Goal: Task Accomplishment & Management: Manage account settings

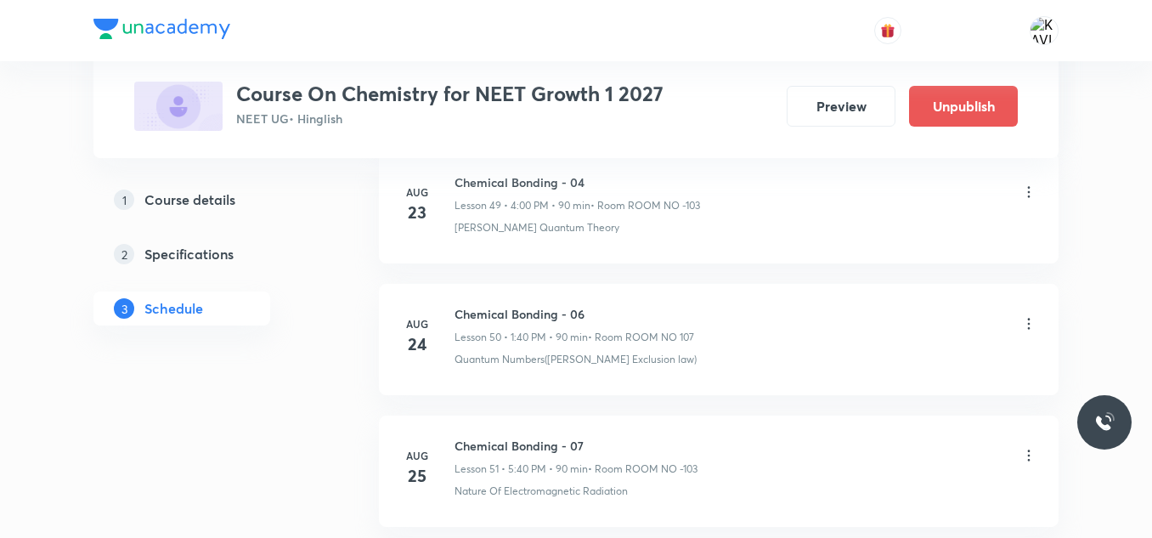
scroll to position [7803, 0]
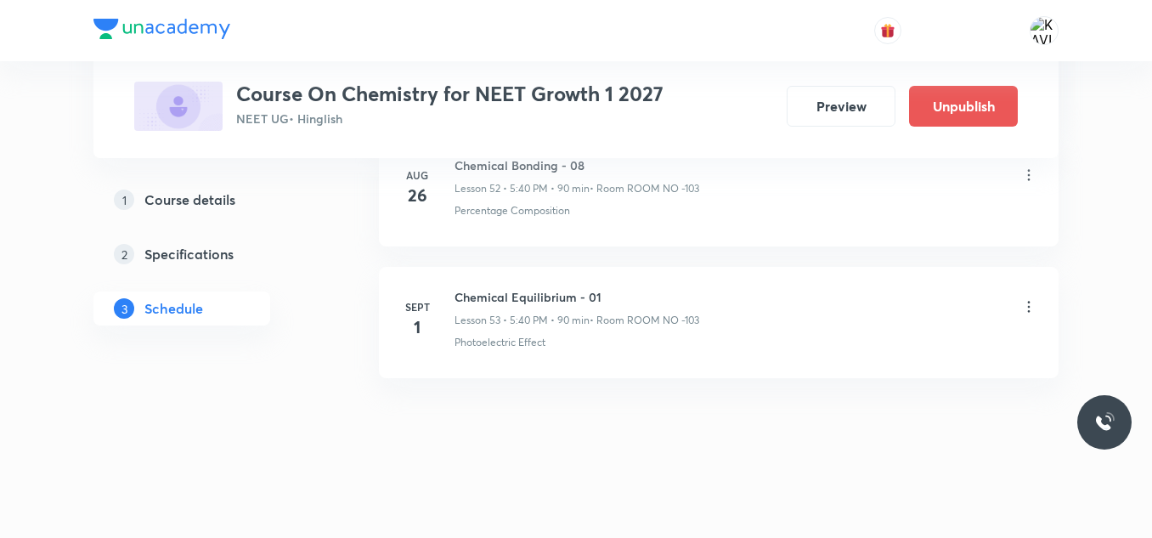
click at [1031, 305] on icon at bounding box center [1028, 306] width 17 height 17
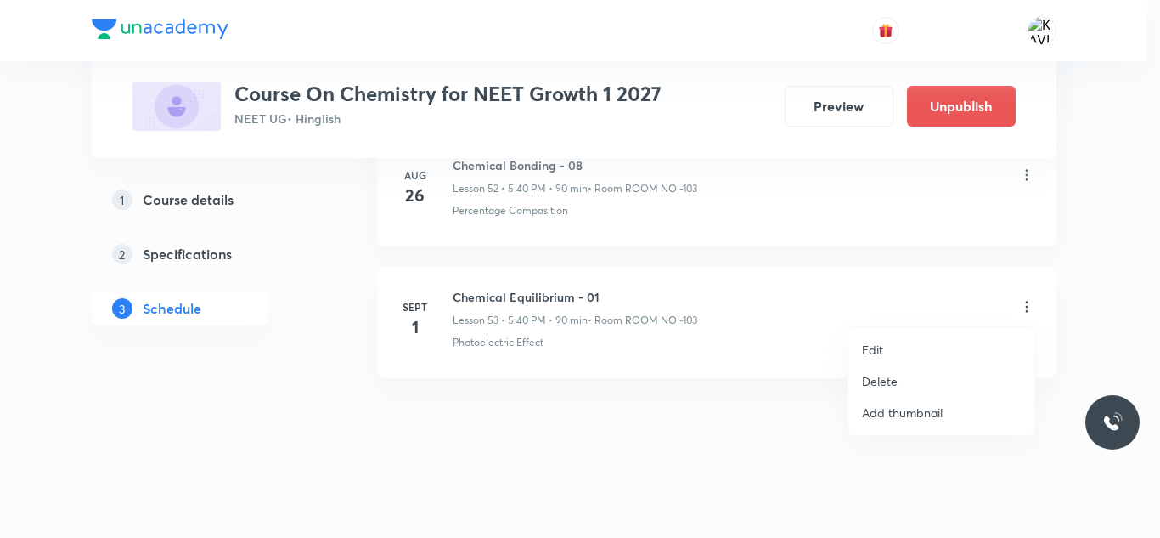
click at [896, 385] on p "Delete" at bounding box center [880, 381] width 36 height 18
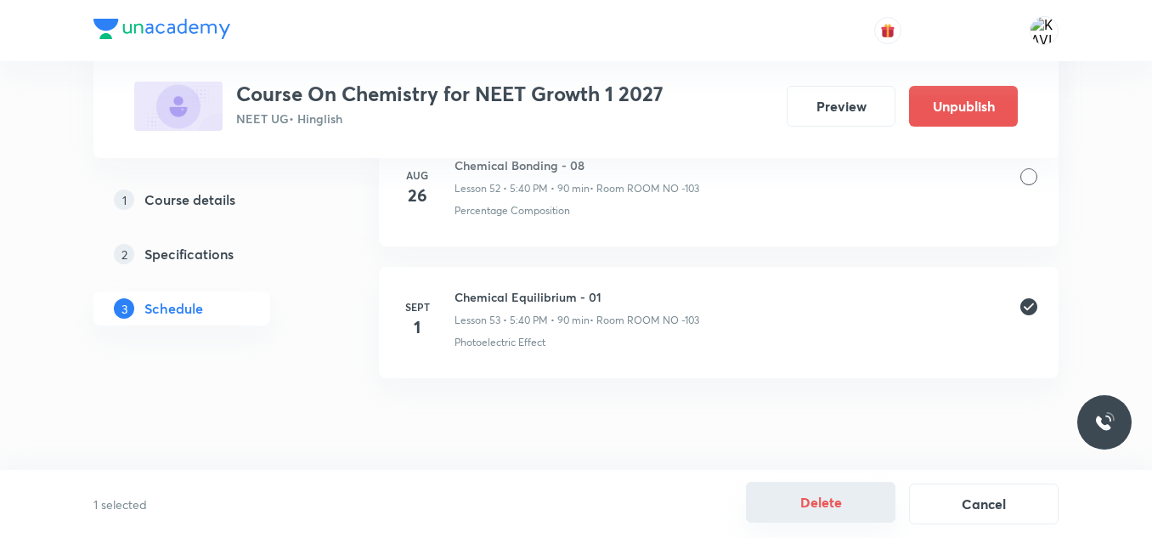
click at [826, 499] on button "Delete" at bounding box center [821, 502] width 150 height 41
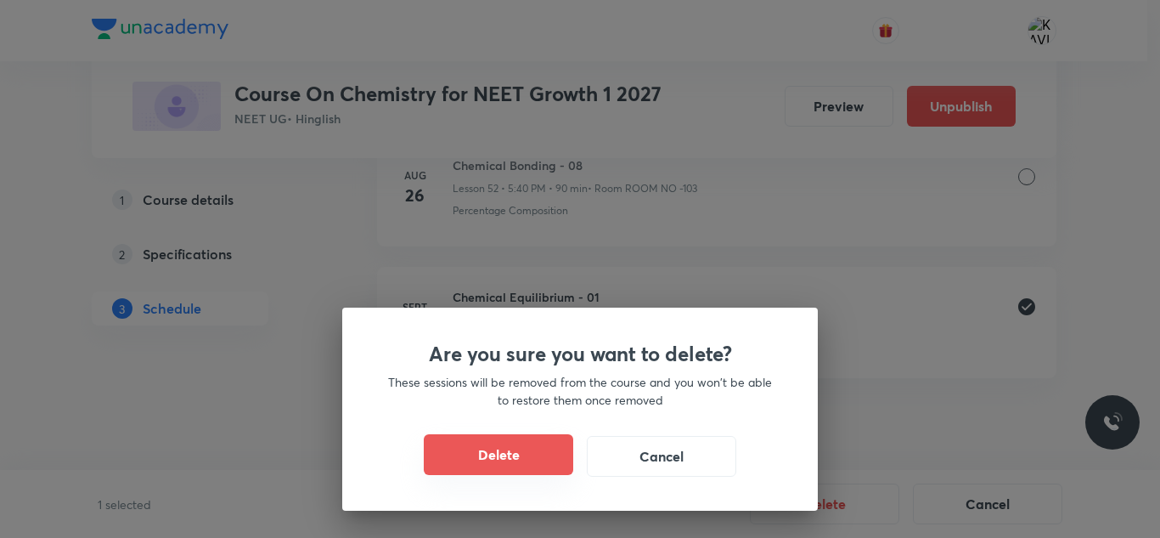
click at [522, 460] on button "Delete" at bounding box center [499, 454] width 150 height 41
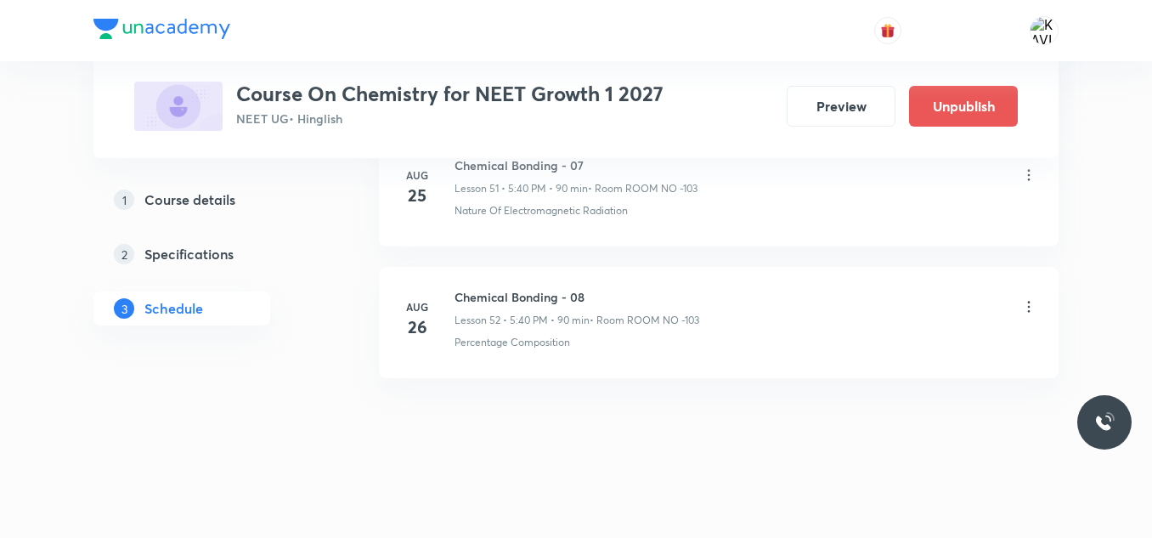
scroll to position [7671, 0]
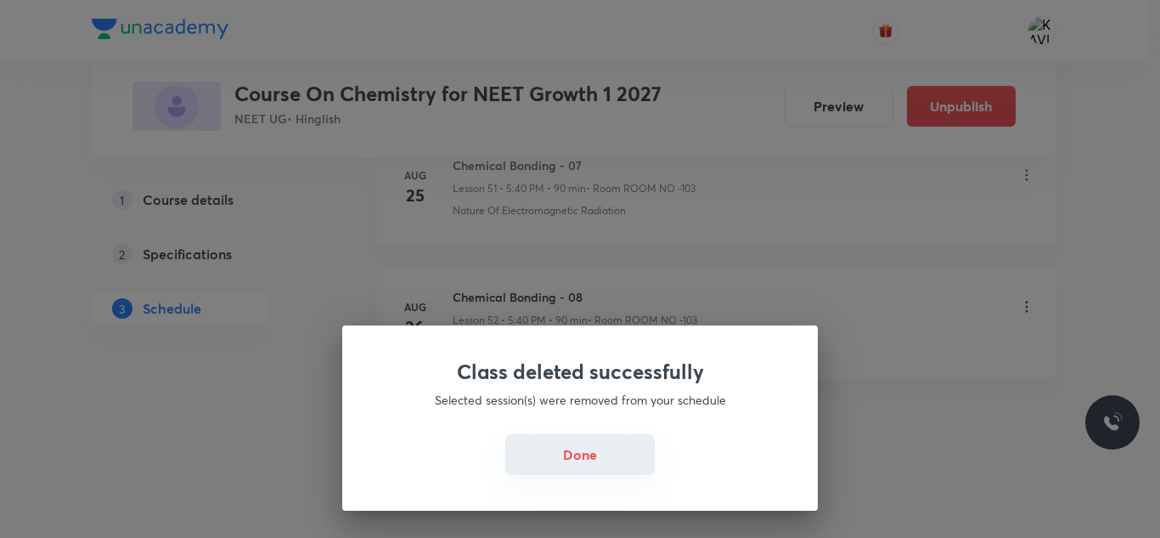
click at [573, 452] on button "Done" at bounding box center [580, 454] width 150 height 41
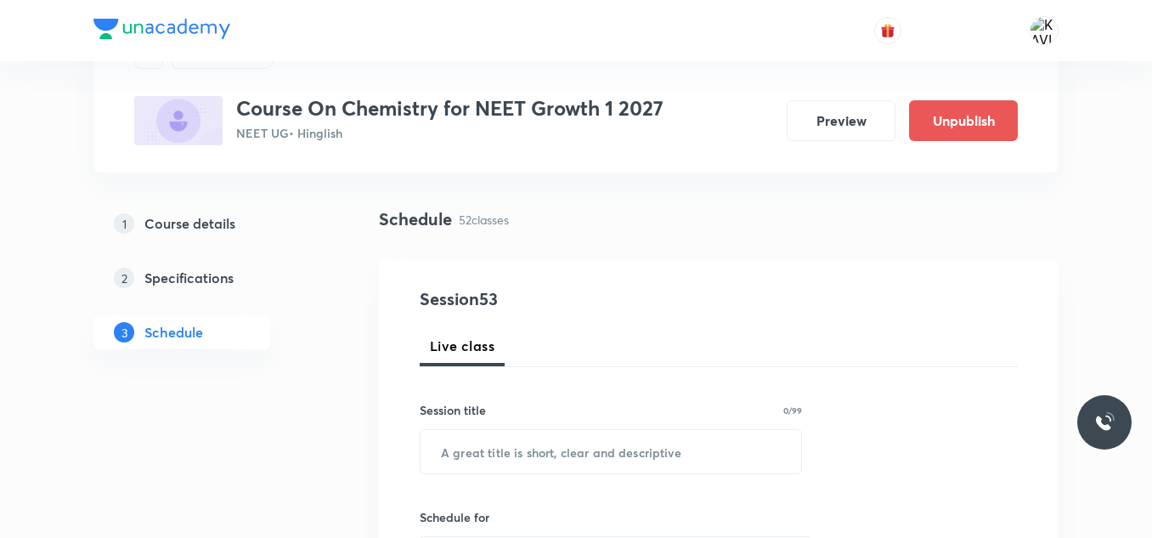
scroll to position [170, 0]
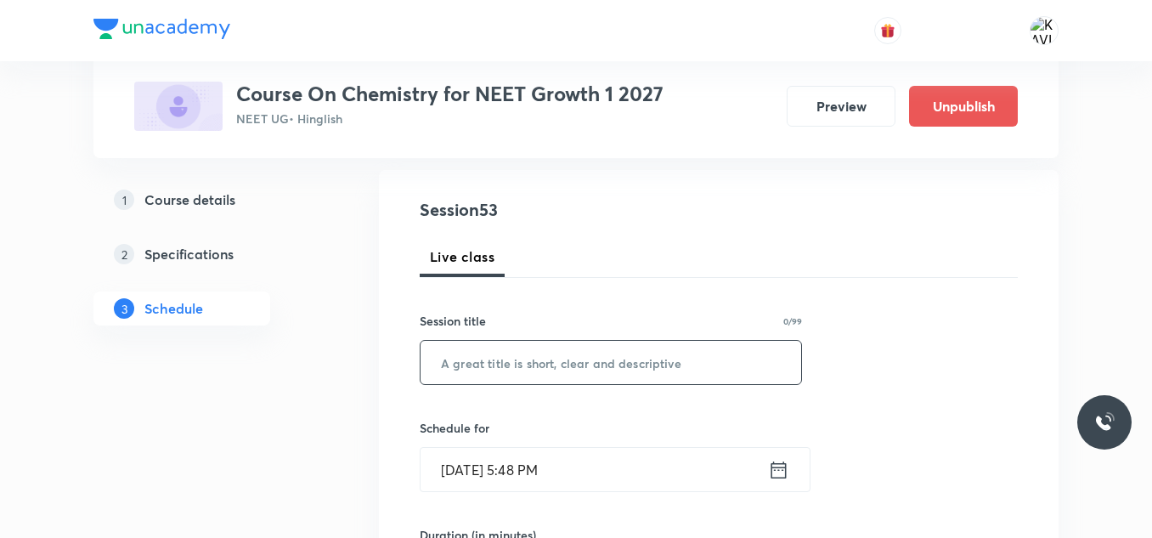
click at [525, 353] on input "text" at bounding box center [611, 362] width 381 height 43
paste input "Thermodynamics-1"
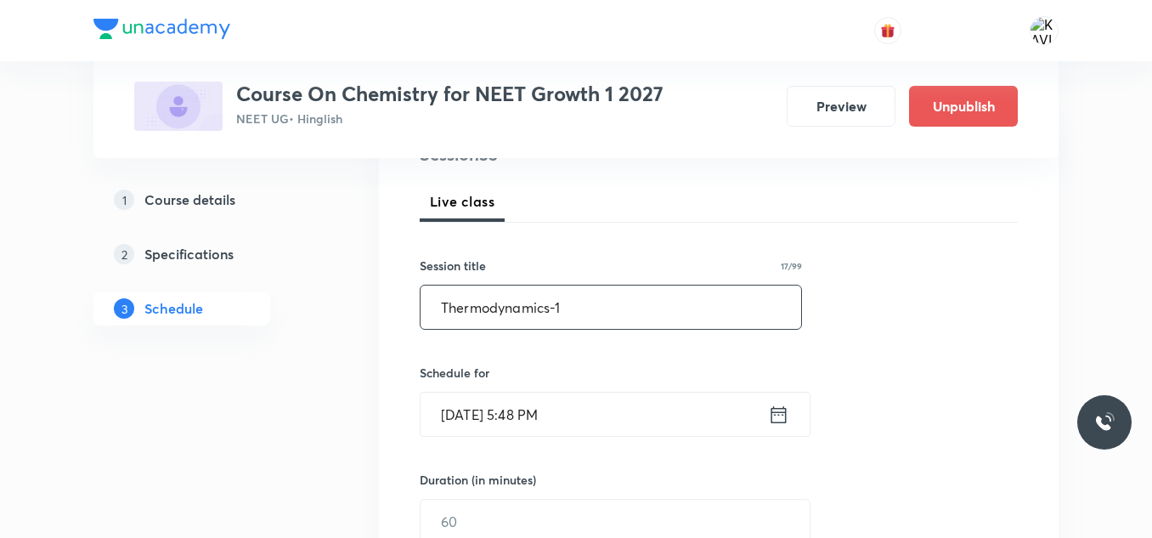
scroll to position [255, 0]
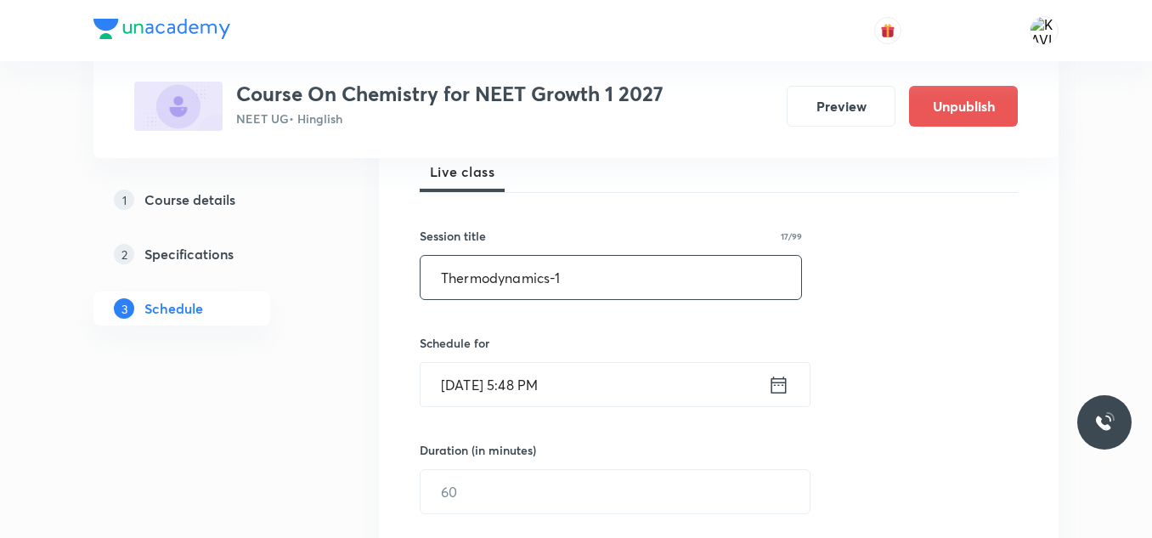
type input "Thermodynamics-1"
click at [782, 389] on icon at bounding box center [778, 385] width 21 height 24
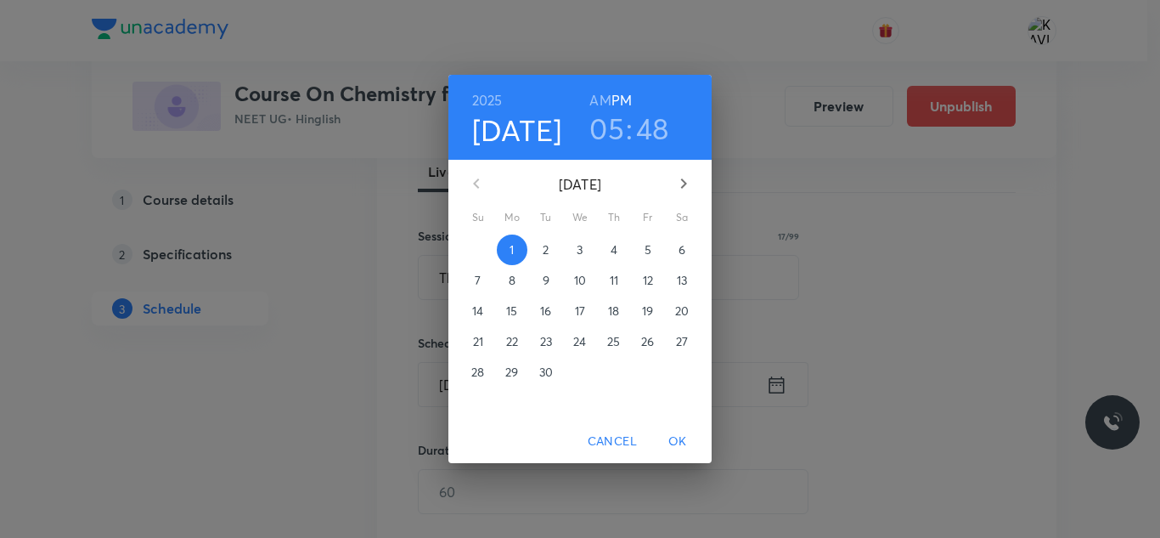
click at [608, 133] on h3 "05" at bounding box center [607, 128] width 35 height 36
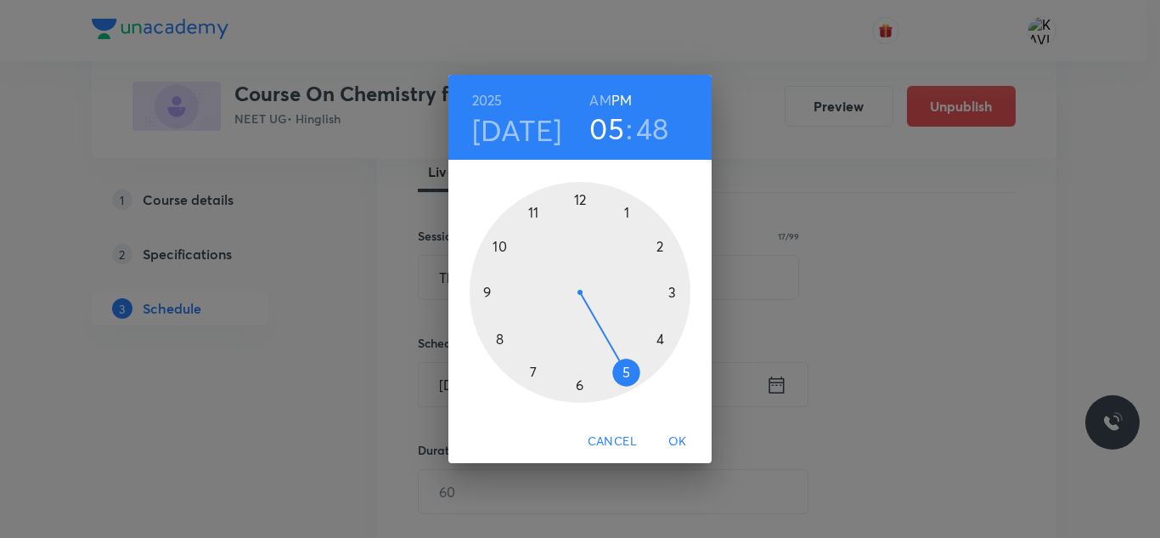
click at [609, 133] on h3 "05" at bounding box center [607, 128] width 35 height 36
click at [632, 372] on div at bounding box center [580, 292] width 221 height 221
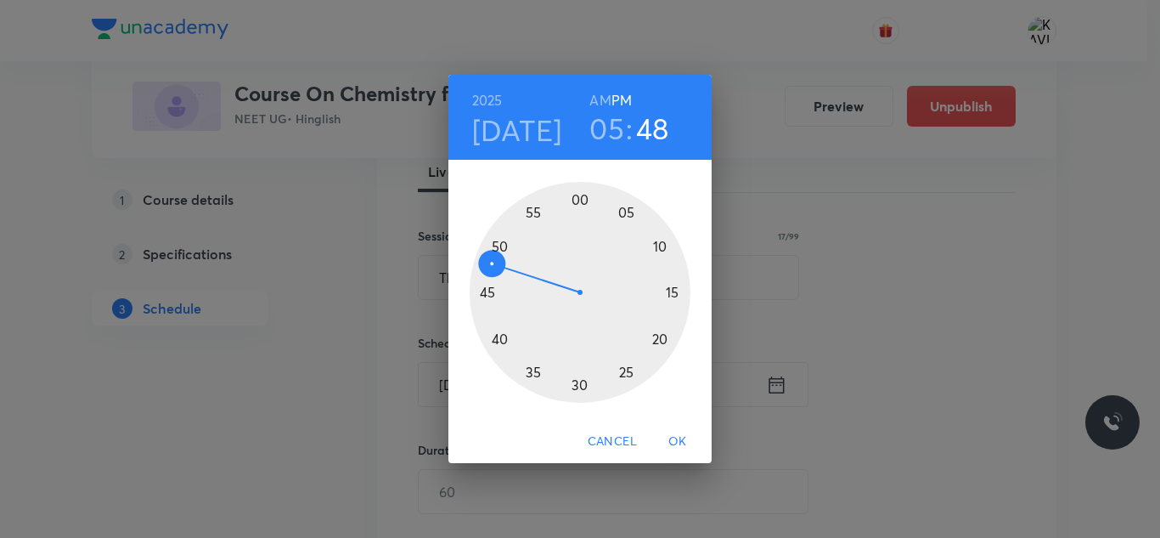
click at [509, 229] on div at bounding box center [580, 292] width 221 height 221
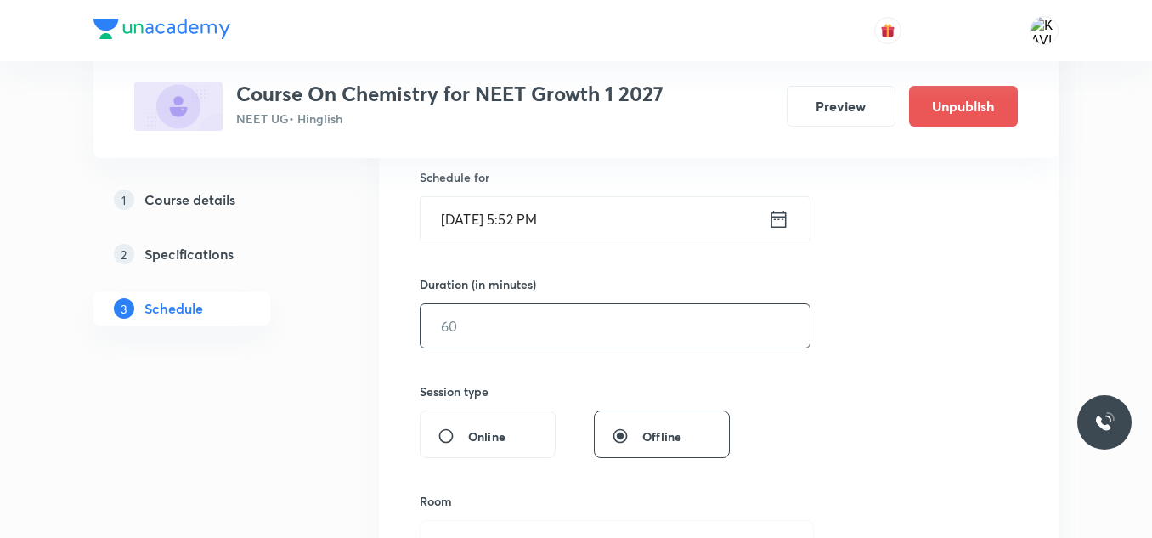
scroll to position [425, 0]
click at [562, 322] on input "text" at bounding box center [615, 321] width 389 height 43
type input "6"
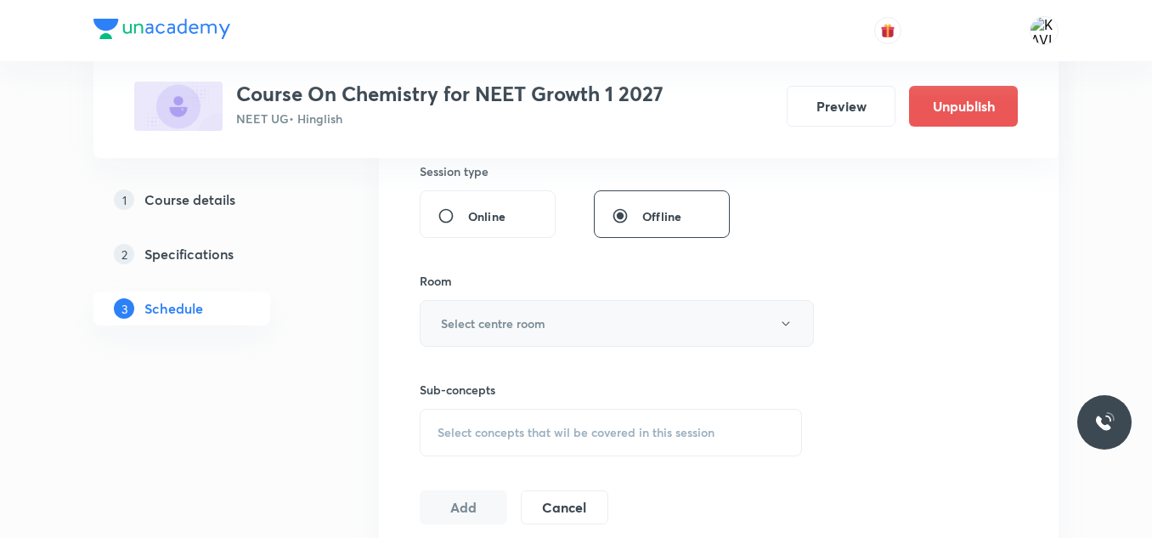
scroll to position [680, 0]
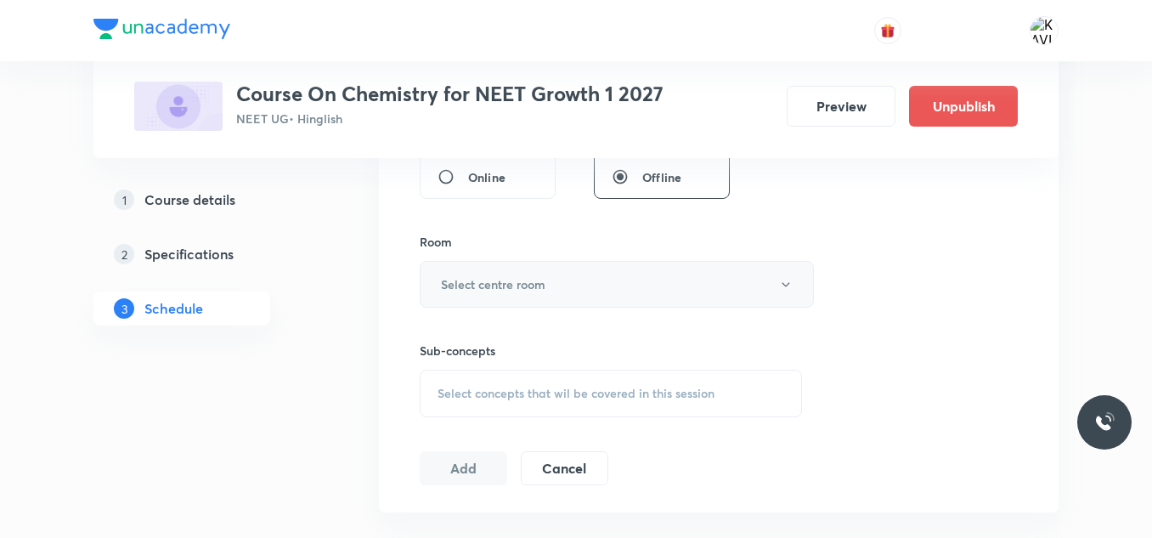
type input "70"
click at [635, 285] on button "Select centre room" at bounding box center [617, 284] width 394 height 47
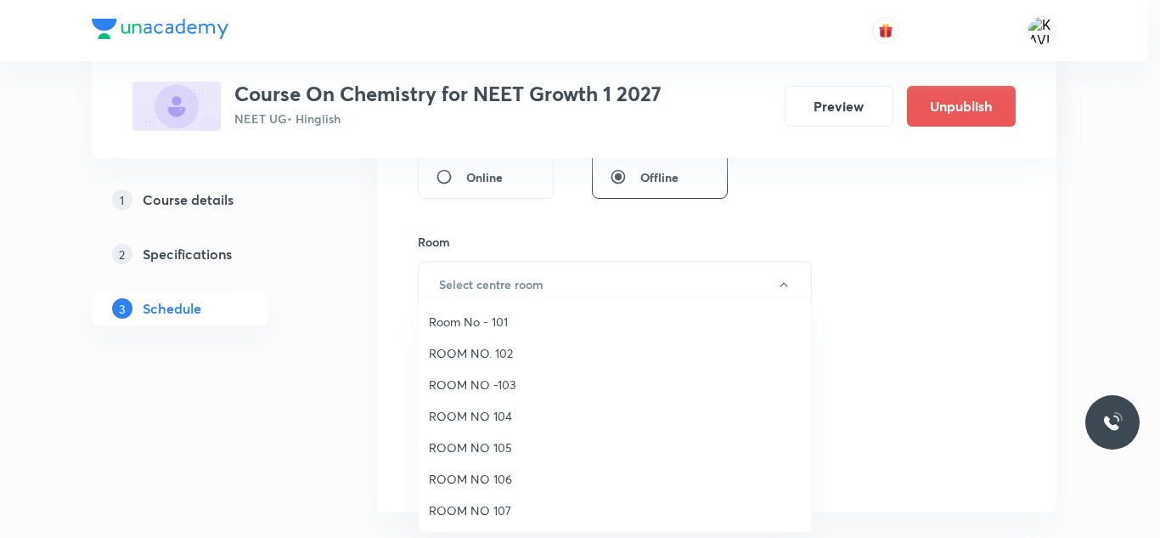
click at [520, 386] on span "ROOM NO -103" at bounding box center [615, 384] width 372 height 18
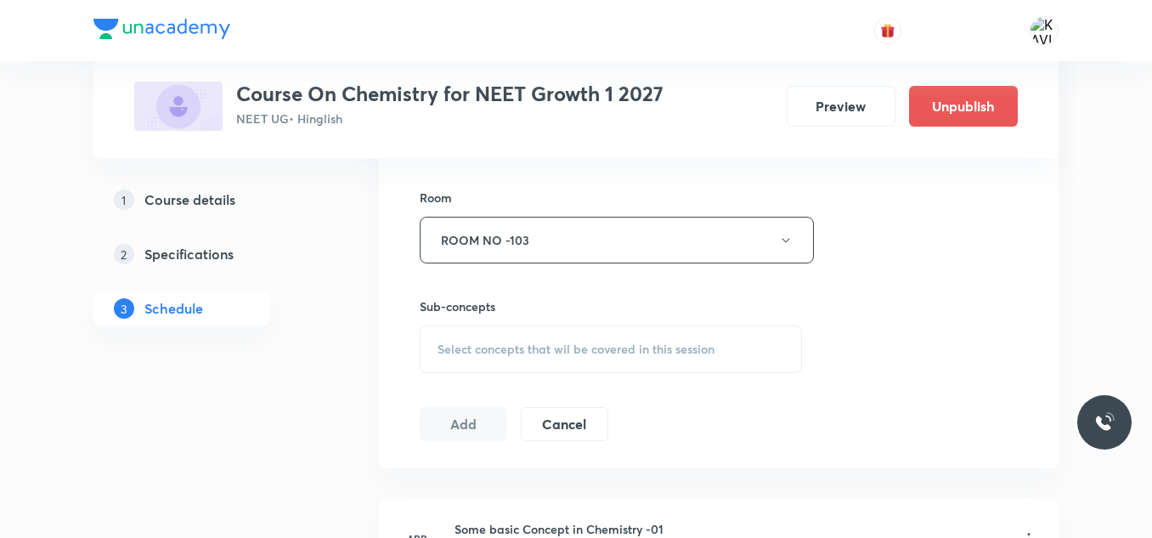
scroll to position [765, 0]
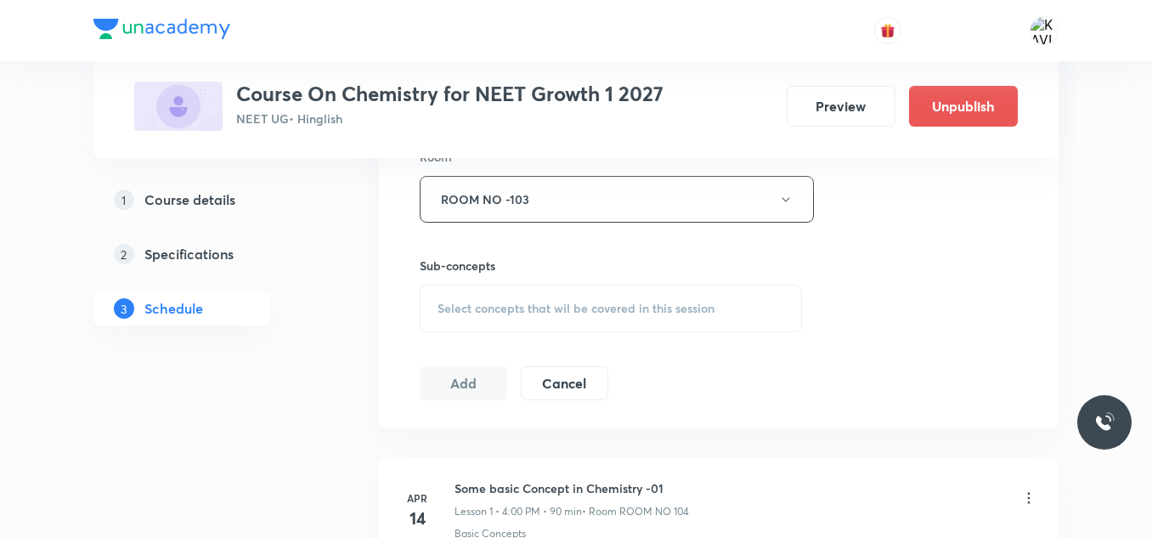
click at [567, 299] on div "Select concepts that wil be covered in this session" at bounding box center [611, 309] width 382 height 48
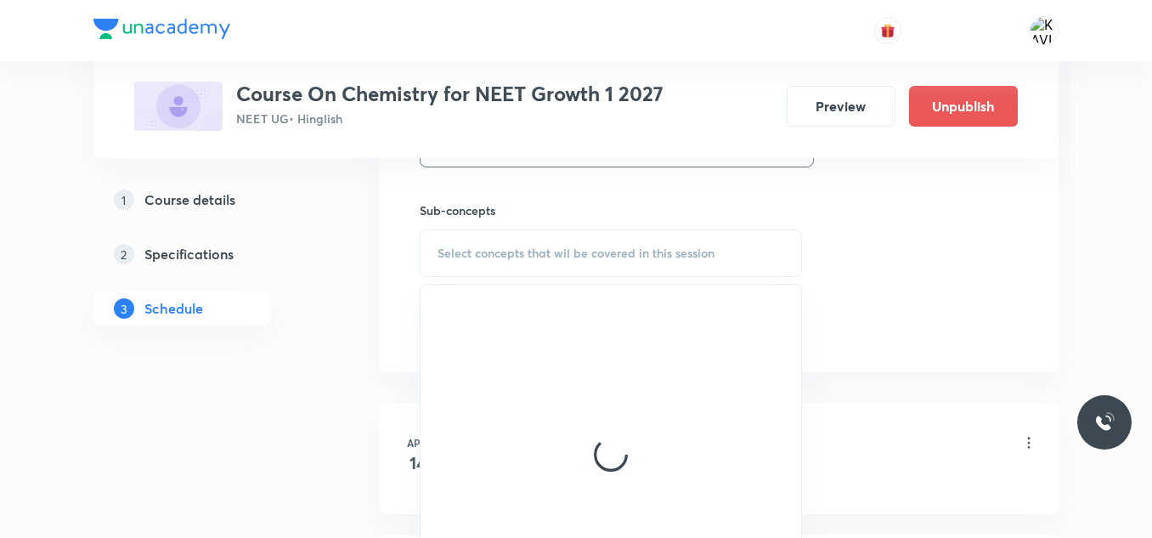
scroll to position [934, 0]
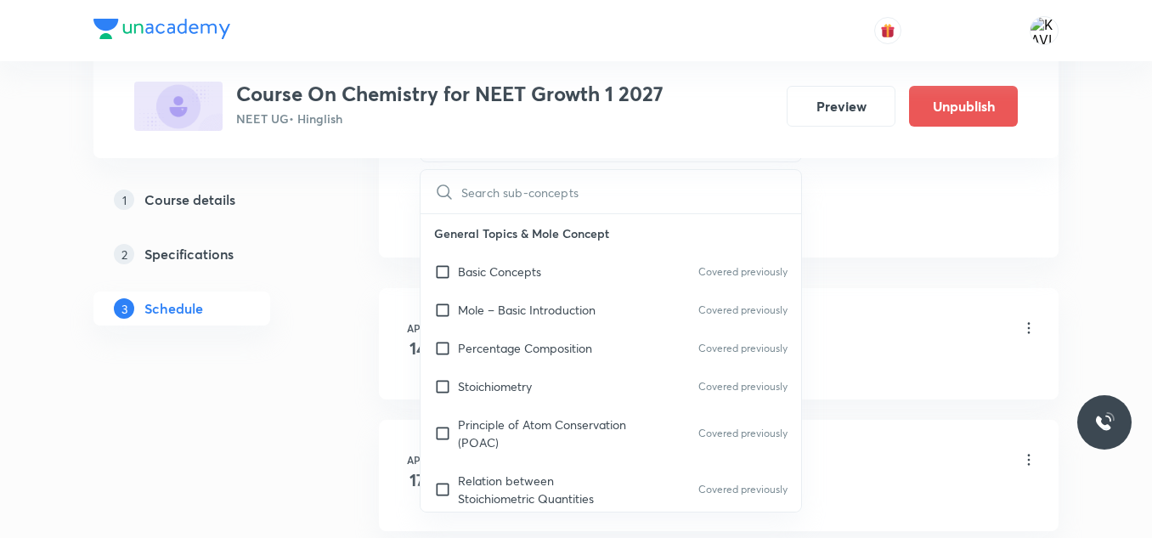
click at [557, 375] on div "Stoichiometry Covered previously" at bounding box center [611, 386] width 381 height 38
checkbox input "true"
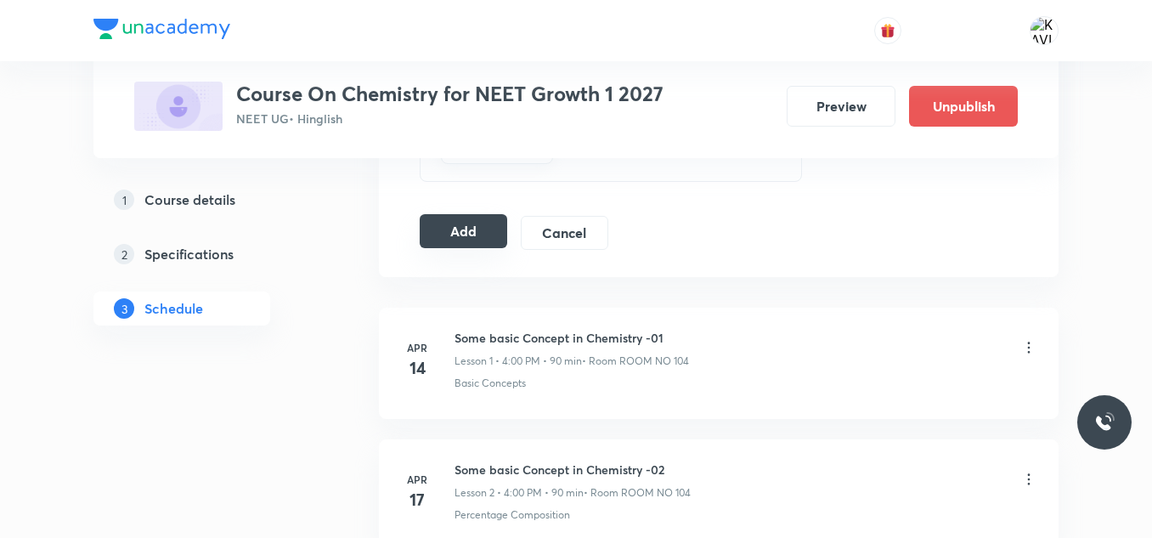
click at [468, 241] on button "Add" at bounding box center [463, 231] width 87 height 34
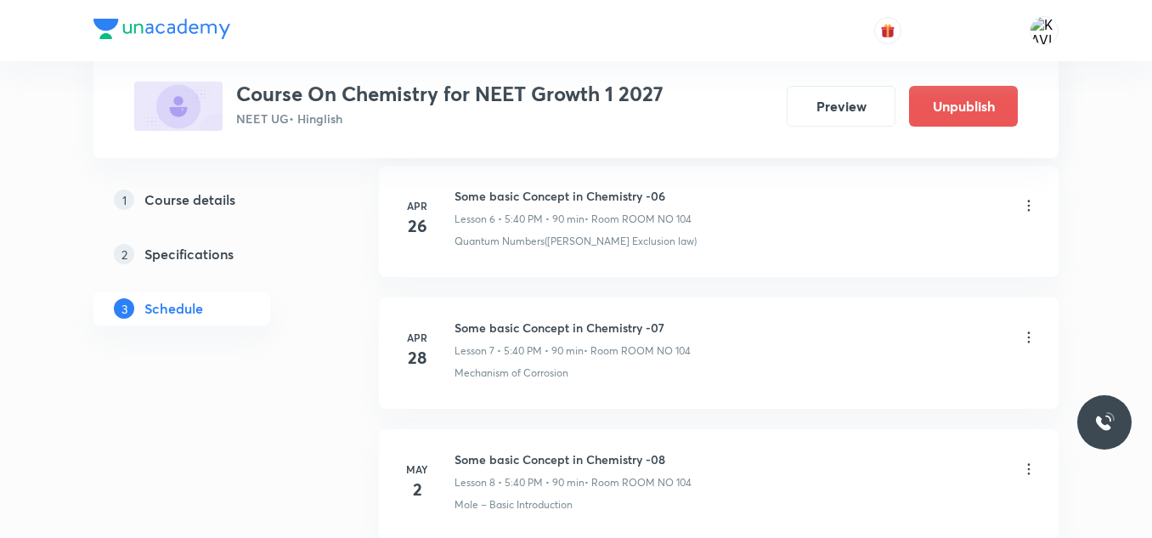
click at [714, 335] on div "Some basic Concept in Chemistry -07 Lesson 7 • 5:40 PM • 90 min • Room ROOM NO …" at bounding box center [745, 339] width 583 height 40
